Goal: Find specific page/section: Find specific page/section

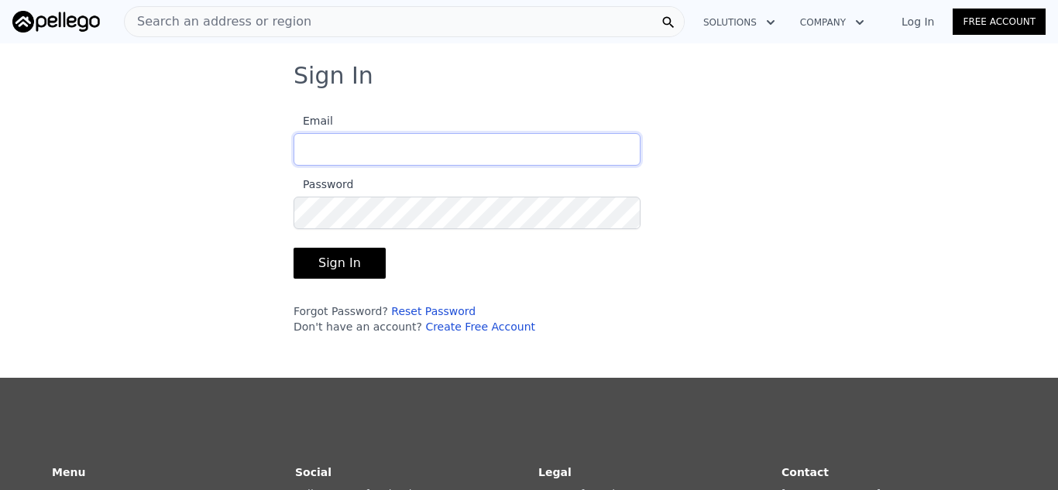
type input "[DOMAIN_NAME][EMAIL_ADDRESS][DOMAIN_NAME]"
click at [325, 263] on button "Sign In" at bounding box center [340, 263] width 92 height 31
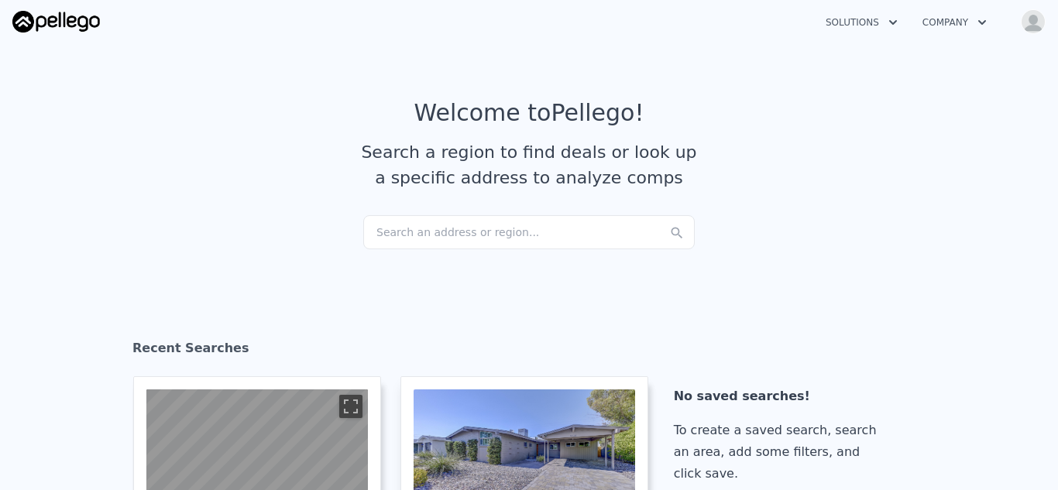
click at [429, 228] on div "Search an address or region..." at bounding box center [528, 232] width 331 height 34
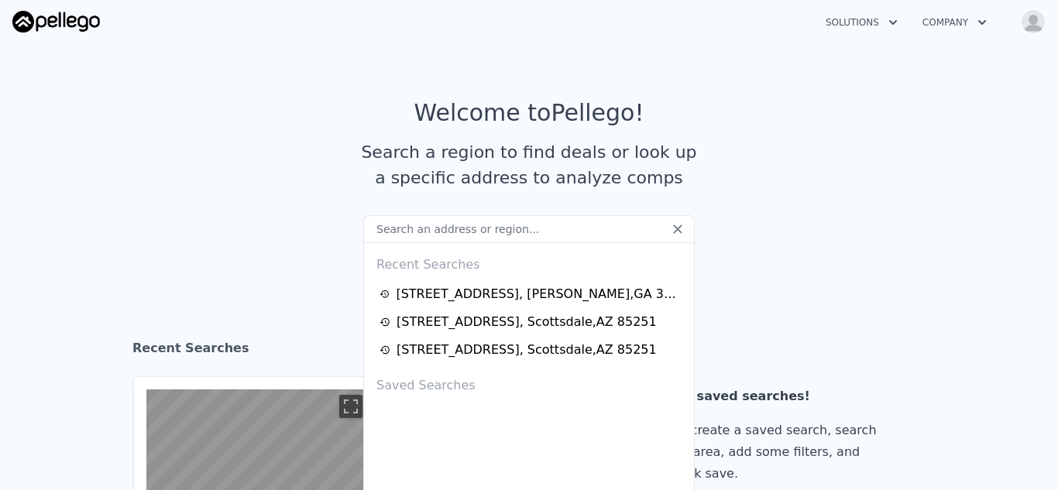
type input "[STREET_ADDRESS]"
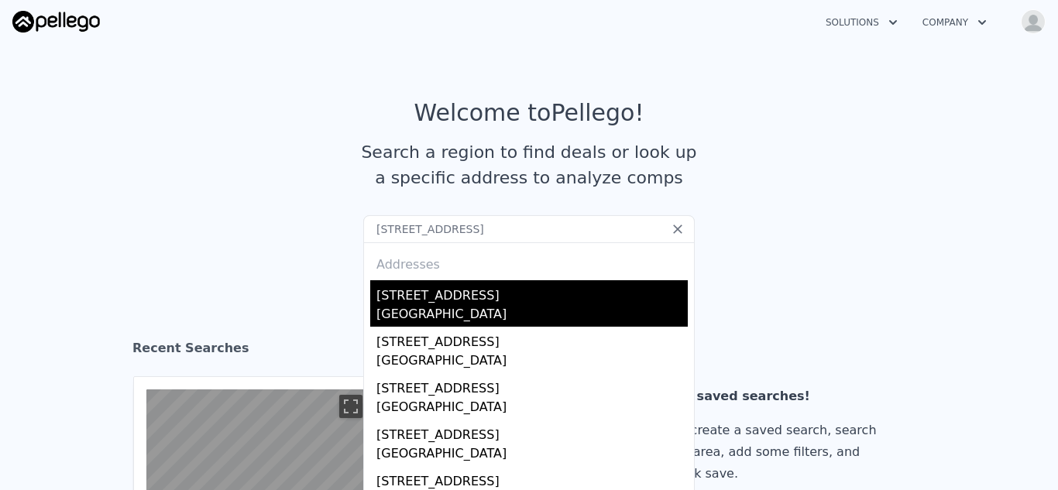
click at [411, 296] on div "[STREET_ADDRESS]" at bounding box center [531, 292] width 311 height 25
